Goal: Information Seeking & Learning: Check status

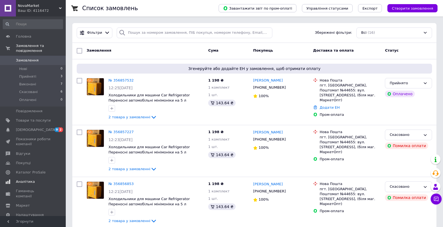
click at [27, 185] on link "Аналітика" at bounding box center [33, 181] width 66 height 9
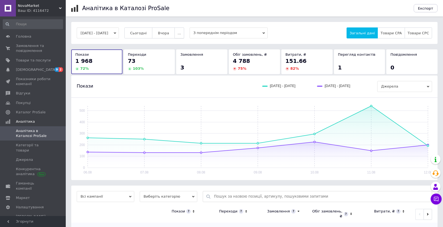
click at [184, 34] on button "..." at bounding box center [179, 32] width 9 height 11
click at [180, 73] on button "60 днів" at bounding box center [168, 75] width 31 height 11
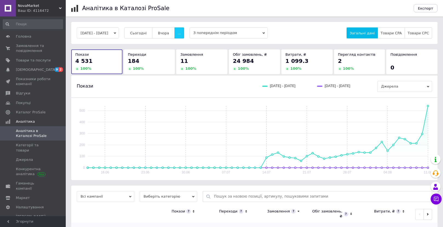
click at [184, 33] on button "..." at bounding box center [179, 32] width 9 height 11
click at [183, 47] on button "Місяць" at bounding box center [168, 43] width 31 height 11
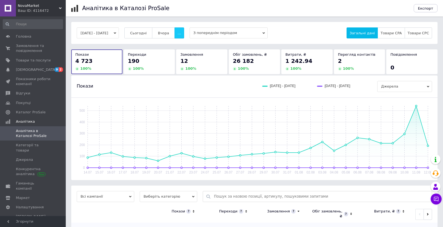
click at [184, 29] on button "..." at bounding box center [179, 32] width 9 height 11
click at [174, 71] on button "60 днів" at bounding box center [168, 75] width 31 height 11
